Goal: Information Seeking & Learning: Understand process/instructions

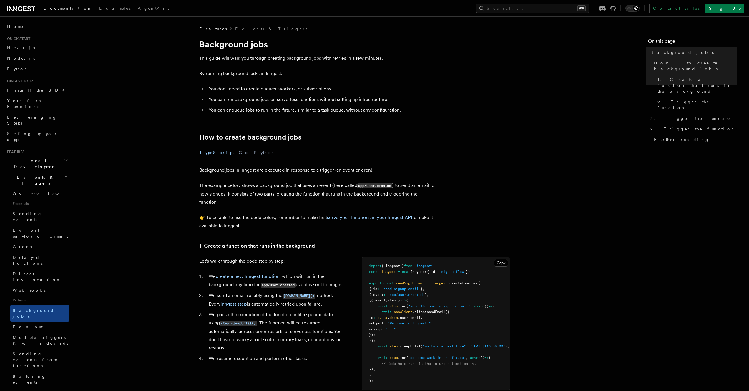
scroll to position [111, 0]
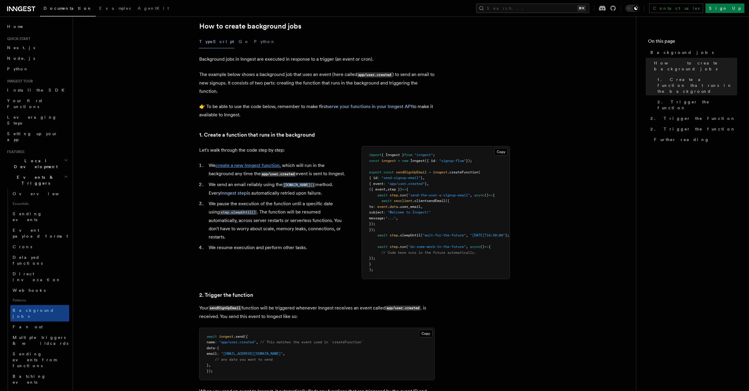
click at [257, 166] on link "create a new Inngest function" at bounding box center [248, 166] width 64 height 6
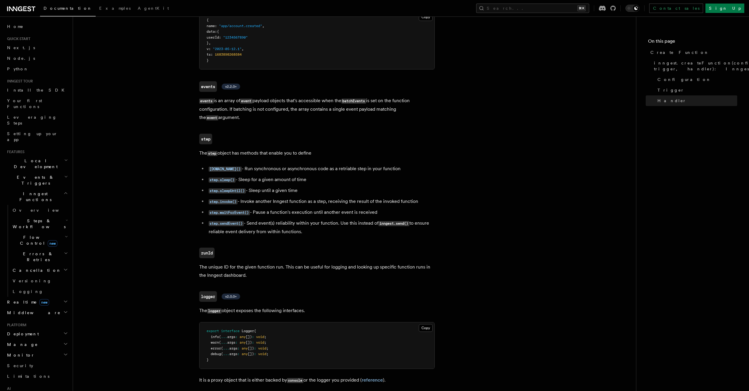
scroll to position [1235, 0]
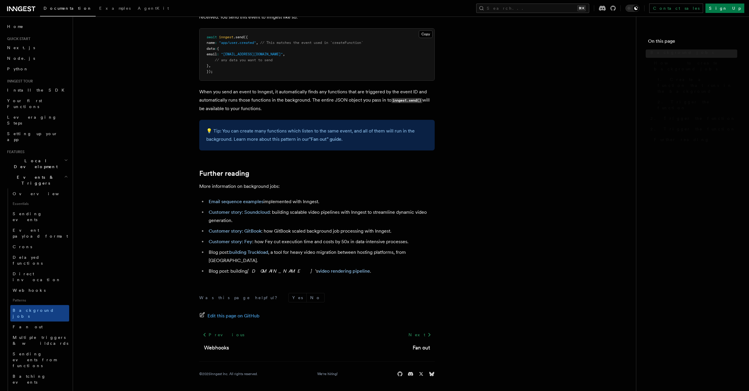
scroll to position [111, 0]
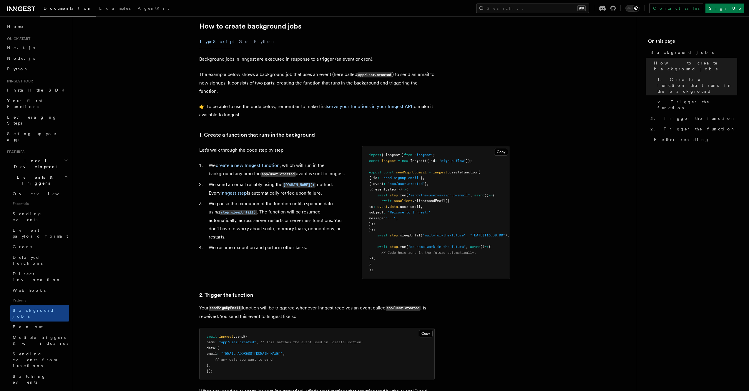
click at [259, 193] on li "We send an email reliably using the [DOMAIN_NAME]() method. Every Inngest step …" at bounding box center [277, 188] width 141 height 17
click at [341, 188] on ol "We create a new Inngest function , which will run in the background any time th…" at bounding box center [273, 206] width 148 height 90
click at [550, 183] on article "Features Events & Triggers Background jobs This guide will walk you through cre…" at bounding box center [354, 302] width 544 height 775
click at [555, 186] on article "Features Events & Triggers Background jobs This guide will walk you through cre…" at bounding box center [354, 302] width 544 height 775
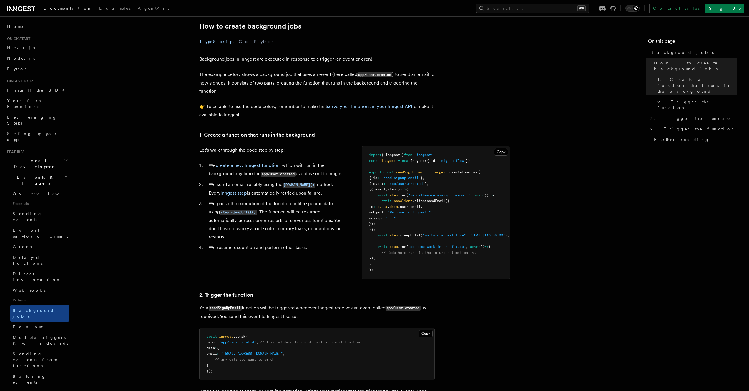
click at [560, 186] on article "Features Events & Triggers Background jobs This guide will walk you through cre…" at bounding box center [354, 302] width 544 height 775
click at [558, 219] on article "Features Events & Triggers Background jobs This guide will walk you through cre…" at bounding box center [354, 302] width 544 height 775
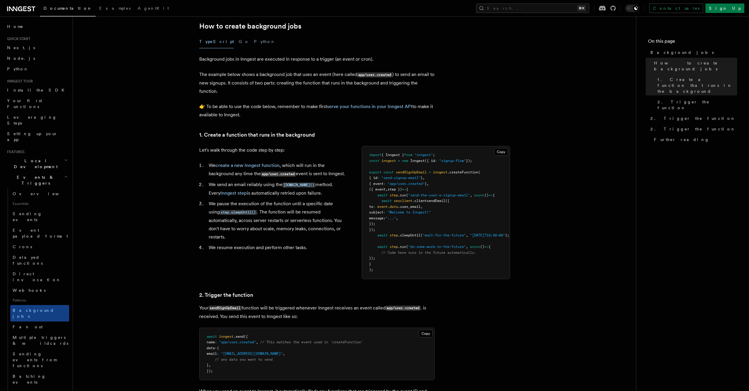
click at [557, 202] on article "Features Events & Triggers Background jobs This guide will walk you through cre…" at bounding box center [354, 302] width 544 height 775
click at [573, 202] on article "Features Events & Triggers Background jobs This guide will walk you through cre…" at bounding box center [354, 302] width 544 height 775
click at [572, 200] on article "Features Events & Triggers Background jobs This guide will walk you through cre…" at bounding box center [354, 302] width 544 height 775
click at [567, 217] on article "Features Events & Triggers Background jobs This guide will walk you through cre…" at bounding box center [354, 302] width 544 height 775
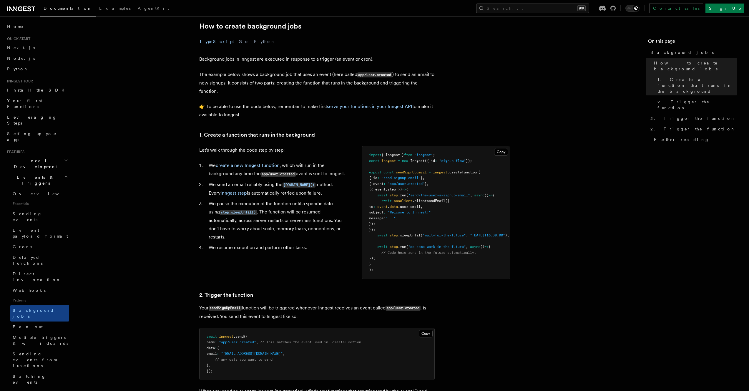
click at [567, 217] on article "Features Events & Triggers Background jobs This guide will walk you through cre…" at bounding box center [354, 302] width 544 height 775
click at [481, 195] on span "async" at bounding box center [479, 195] width 10 height 4
click at [482, 196] on span "async" at bounding box center [479, 195] width 10 height 4
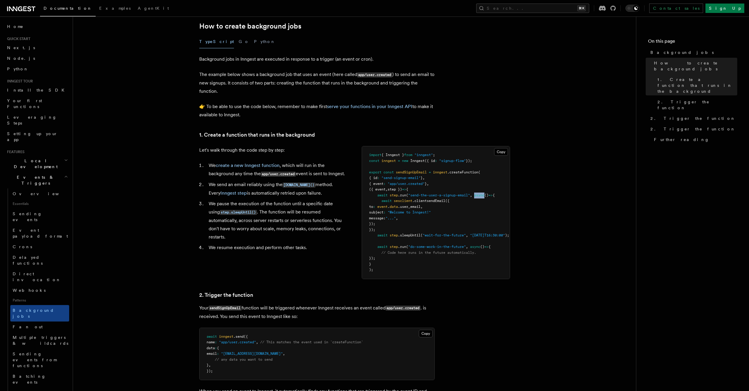
click at [482, 196] on span "async" at bounding box center [479, 195] width 10 height 4
click at [483, 195] on span "async" at bounding box center [479, 195] width 10 height 4
click at [548, 195] on article "Features Events & Triggers Background jobs This guide will walk you through cre…" at bounding box center [354, 302] width 544 height 775
click at [560, 199] on article "Features Events & Triggers Background jobs This guide will walk you through cre…" at bounding box center [354, 302] width 544 height 775
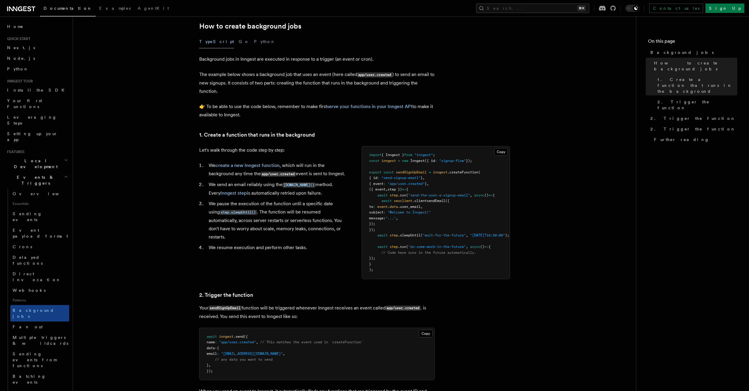
click at [560, 199] on article "Features Events & Triggers Background jobs This guide will walk you through cre…" at bounding box center [354, 302] width 544 height 775
click at [591, 100] on article "Features Events & Triggers Background jobs This guide will walk you through cre…" at bounding box center [354, 302] width 544 height 775
click at [589, 106] on article "Features Events & Triggers Background jobs This guide will walk you through cre…" at bounding box center [354, 302] width 544 height 775
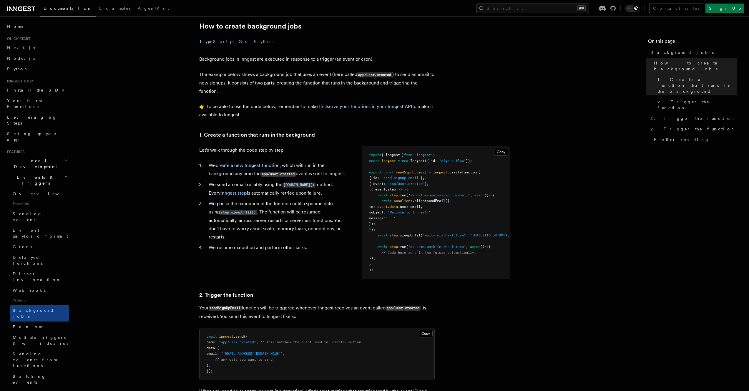
click at [589, 106] on article "Features Events & Triggers Background jobs This guide will walk you through cre…" at bounding box center [354, 302] width 544 height 775
click at [584, 106] on article "Features Events & Triggers Background jobs This guide will walk you through cre…" at bounding box center [354, 302] width 544 height 775
click at [587, 105] on article "Features Events & Triggers Background jobs This guide will walk you through cre…" at bounding box center [354, 302] width 544 height 775
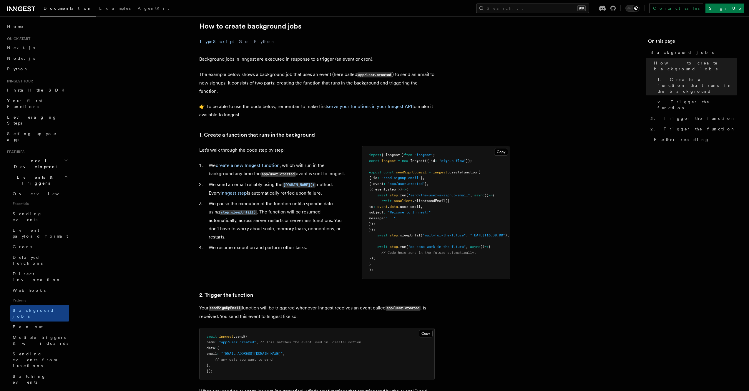
click at [587, 105] on article "Features Events & Triggers Background jobs This guide will walk you through cre…" at bounding box center [354, 302] width 544 height 775
click at [583, 113] on article "Features Events & Triggers Background jobs This guide will walk you through cre…" at bounding box center [354, 302] width 544 height 775
click at [581, 112] on article "Features Events & Triggers Background jobs This guide will walk you through cre…" at bounding box center [354, 302] width 544 height 775
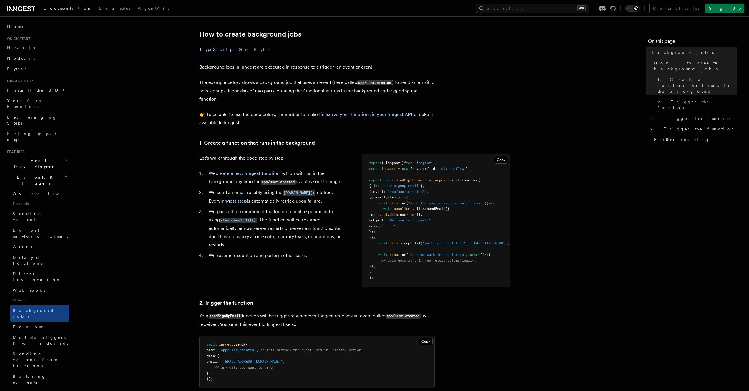
scroll to position [107, 0]
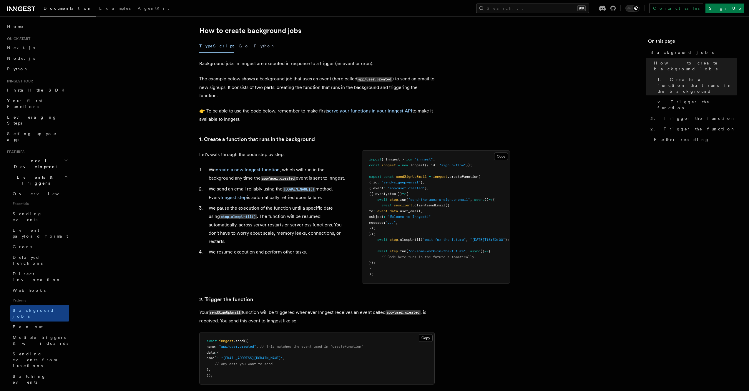
click at [583, 130] on article "Features Events & Triggers Background jobs This guide will walk you through cre…" at bounding box center [354, 306] width 544 height 775
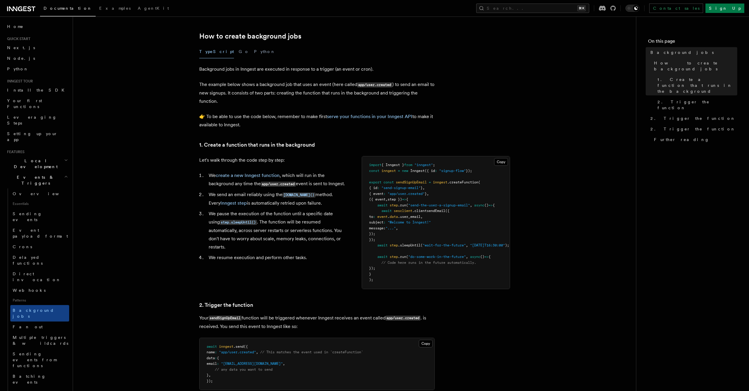
scroll to position [107, 0]
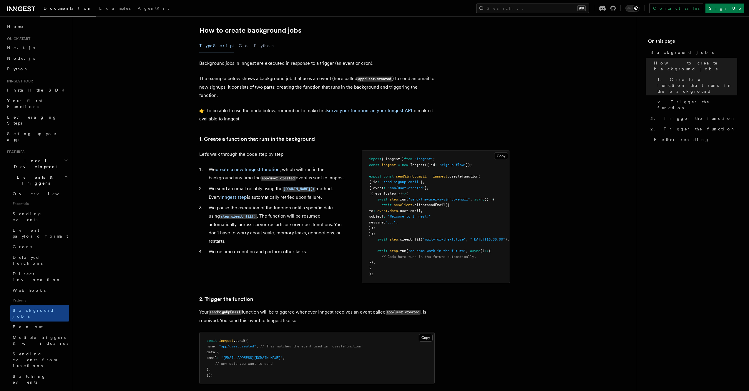
click at [572, 141] on article "Features Events & Triggers Background jobs This guide will walk you through cre…" at bounding box center [354, 306] width 544 height 775
click at [571, 127] on article "Features Events & Triggers Background jobs This guide will walk you through cre…" at bounding box center [354, 306] width 544 height 775
click at [569, 128] on article "Features Events & Triggers Background jobs This guide will walk you through cre…" at bounding box center [354, 306] width 544 height 775
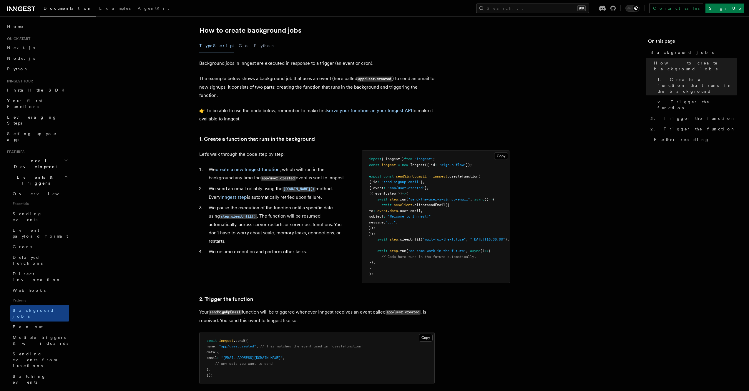
click at [569, 128] on article "Features Events & Triggers Background jobs This guide will walk you through cre…" at bounding box center [354, 306] width 544 height 775
